Goal: Complete application form

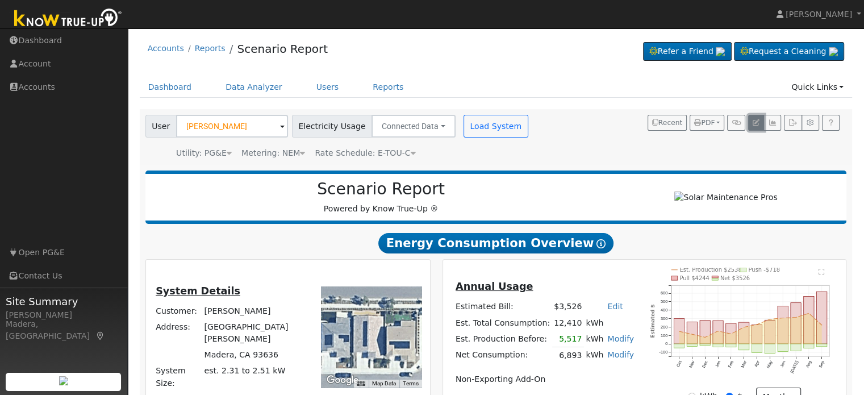
click at [759, 124] on icon "button" at bounding box center [756, 122] width 7 height 7
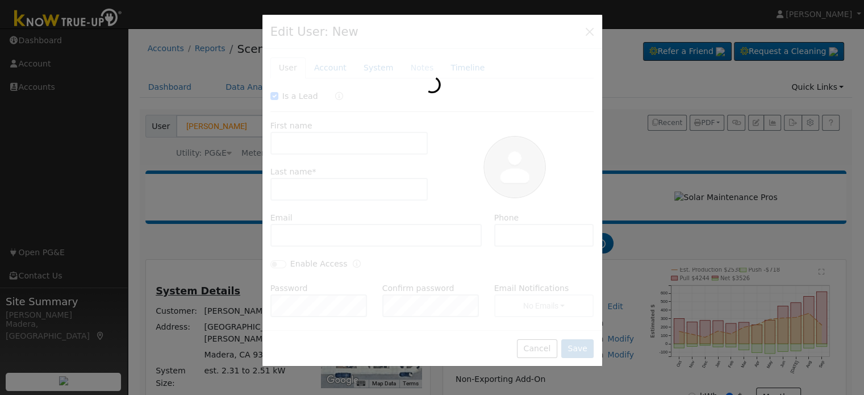
checkbox input "true"
type input "[PERSON_NAME]"
type input "Yin"
type input "[EMAIL_ADDRESS][DOMAIN_NAME]"
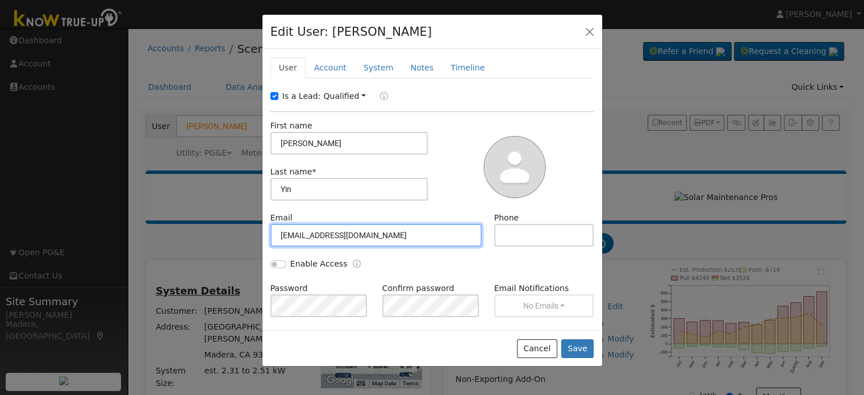
click at [338, 238] on input "[EMAIL_ADDRESS][DOMAIN_NAME]" at bounding box center [377, 235] width 212 height 23
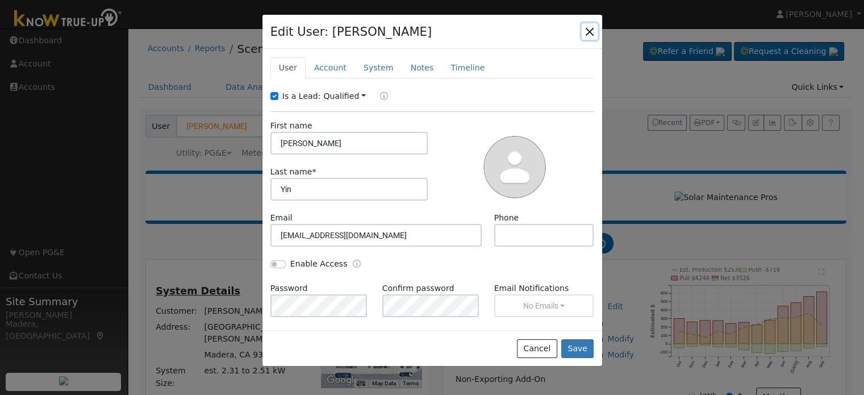
click at [592, 32] on button "button" at bounding box center [590, 31] width 16 height 16
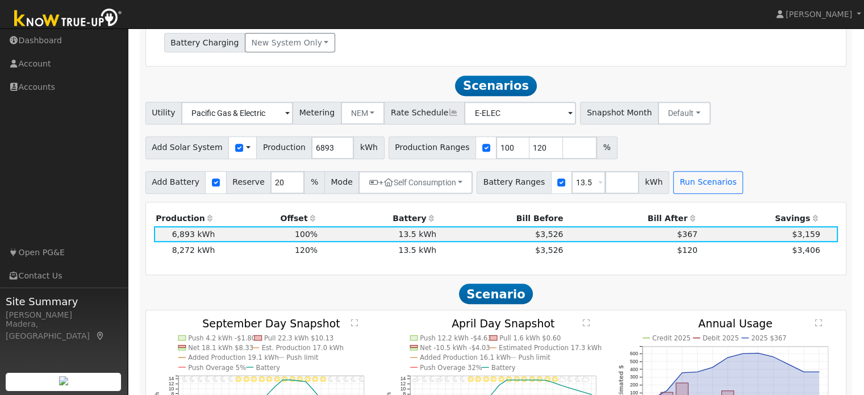
scroll to position [505, 0]
